Goal: Check status: Check status

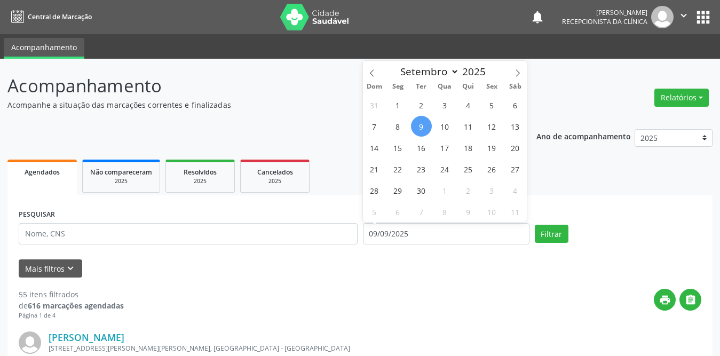
select select "8"
click at [399, 97] on span "1" at bounding box center [397, 104] width 21 height 21
type input "[DATE]"
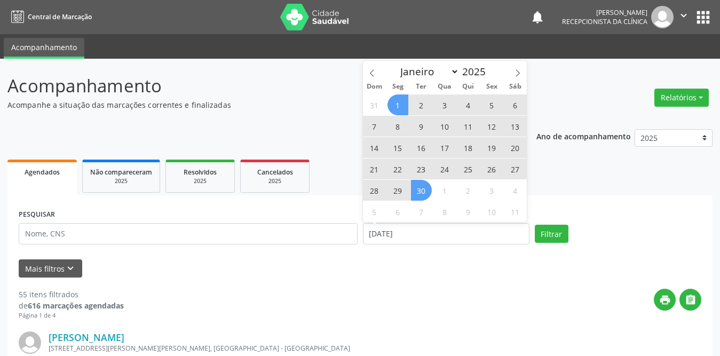
click at [420, 196] on span "30" at bounding box center [421, 190] width 21 height 21
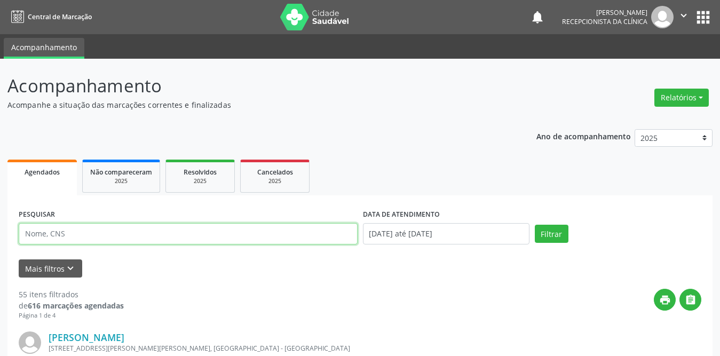
click at [111, 234] on input "text" at bounding box center [188, 233] width 339 height 21
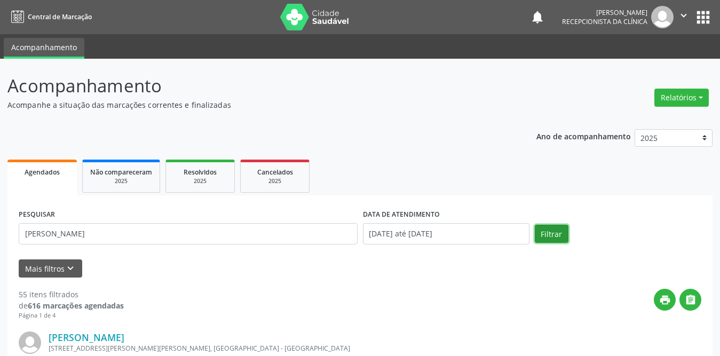
click at [538, 237] on button "Filtrar" at bounding box center [552, 234] width 34 height 18
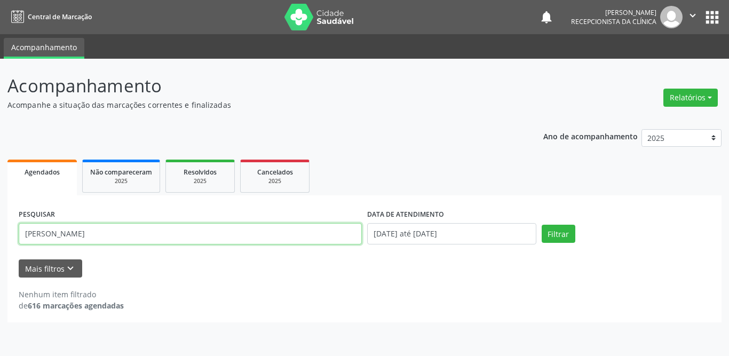
click at [130, 233] on input "[PERSON_NAME]" at bounding box center [190, 233] width 343 height 21
type input "[PERSON_NAME]"
click at [542, 225] on button "Filtrar" at bounding box center [559, 234] width 34 height 18
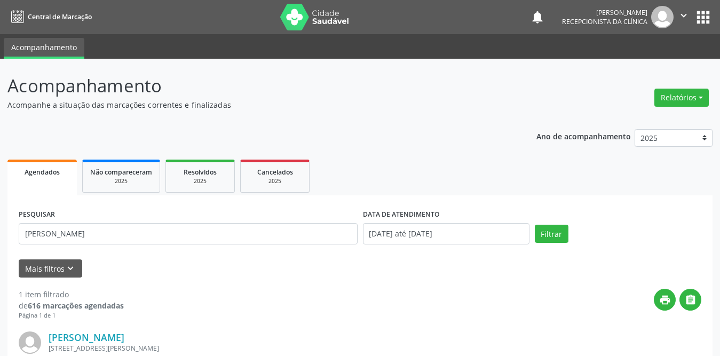
scroll to position [127, 0]
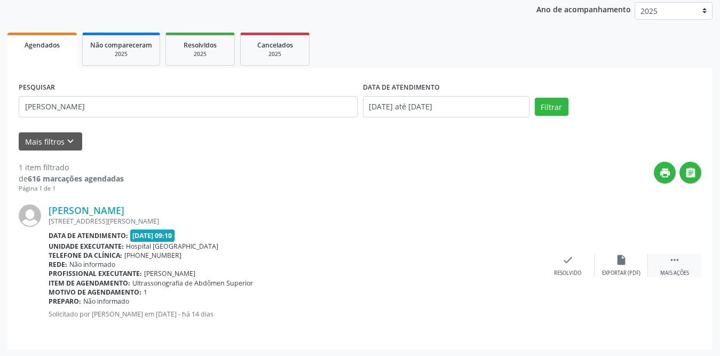
click at [677, 263] on icon "" at bounding box center [675, 260] width 12 height 12
click at [513, 264] on icon "print" at bounding box center [515, 260] width 12 height 12
